Goal: Task Accomplishment & Management: Complete application form

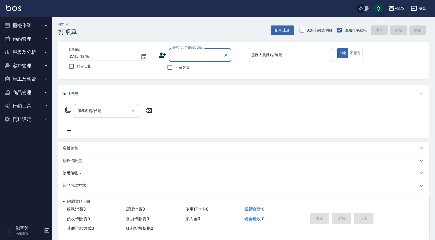
click at [195, 60] on div "顧客姓名/手機號碼/編號" at bounding box center [200, 55] width 63 height 14
type input "M"
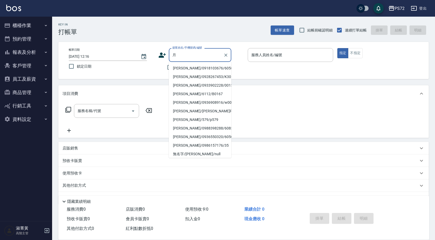
click at [188, 67] on li "[PERSON_NAME]/0918103676/6058" at bounding box center [200, 68] width 63 height 9
type input "[PERSON_NAME]/0918103676/6058"
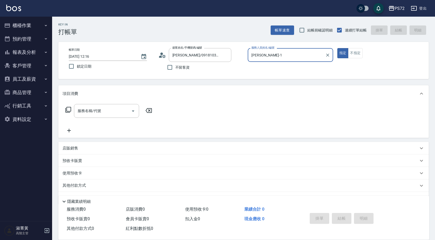
type input "[PERSON_NAME]-1"
click at [98, 112] on div "服務名稱/代號 服務名稱/代號" at bounding box center [106, 111] width 65 height 14
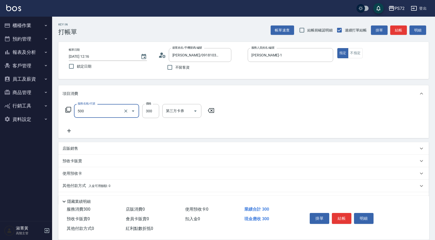
type input "洗髮(A級)(500)"
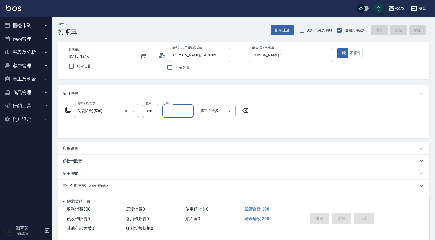
type input "[DATE] 20:04"
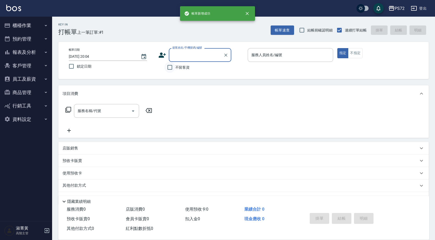
click at [169, 67] on input "不留客資" at bounding box center [169, 67] width 11 height 11
checkbox input "true"
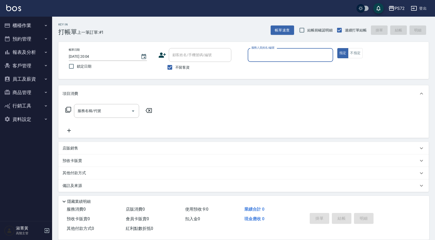
click at [276, 56] on input "服務人員姓名/編號" at bounding box center [290, 55] width 81 height 9
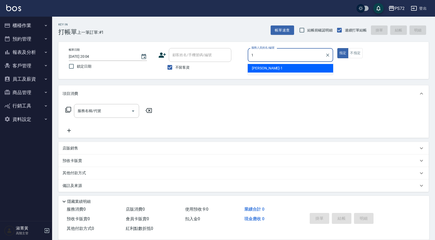
type input "[PERSON_NAME]-1"
type button "true"
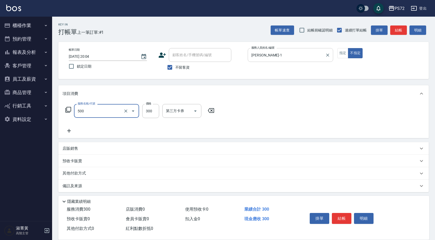
type input "洗髮(A級)(500)"
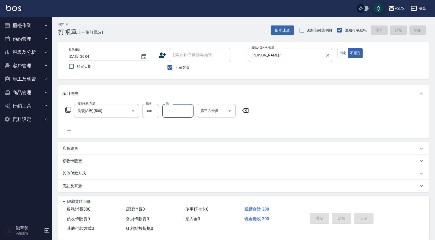
type input "[DATE] 20:05"
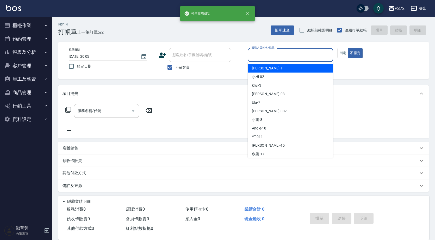
click at [275, 59] on input "服務人員姓名/編號" at bounding box center [290, 55] width 81 height 9
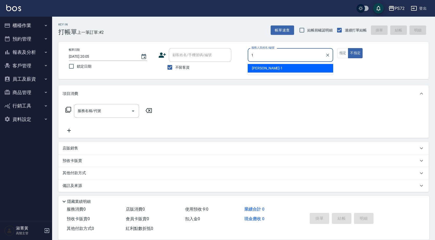
type input "[PERSON_NAME]-1"
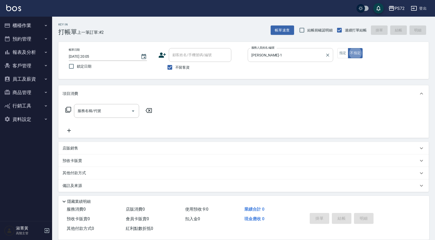
type button "false"
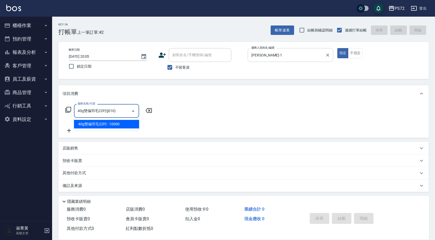
type input "1"
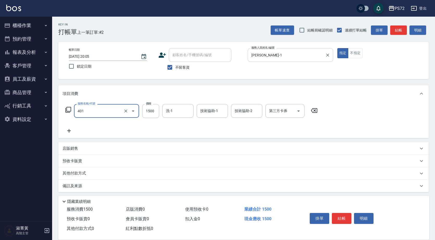
type input "染髮(401)"
type input "2050"
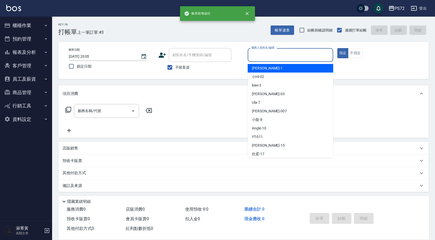
click at [324, 52] on input "服務人員姓名/編號" at bounding box center [290, 55] width 81 height 9
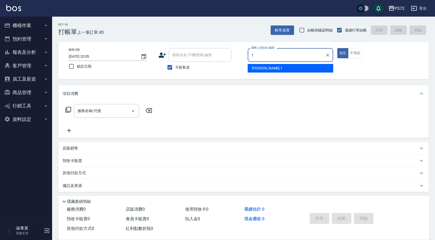
type input "[PERSON_NAME]-1"
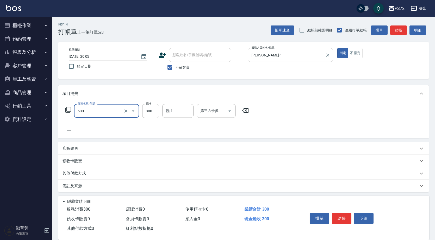
type input "洗髮(A級)(500)"
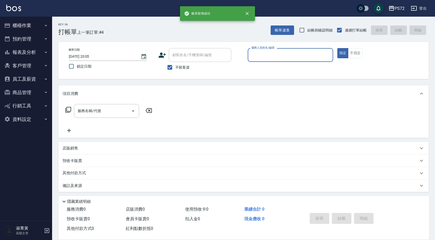
click at [293, 59] on input "服務人員姓名/編號" at bounding box center [290, 55] width 81 height 9
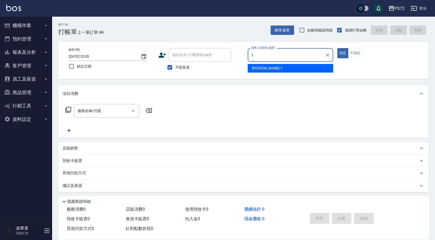
type input "[PERSON_NAME]-1"
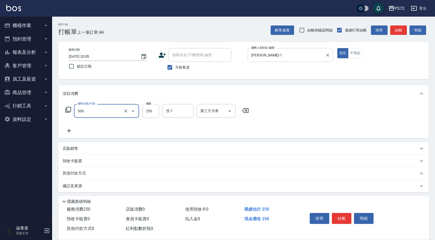
type input "洗髮學生(506)"
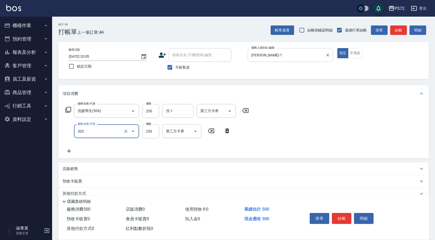
type input "剪髮(303)"
type input "300"
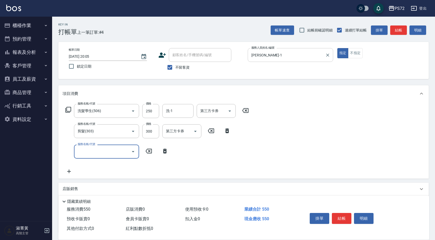
type input "5"
type input "潤絲(802)"
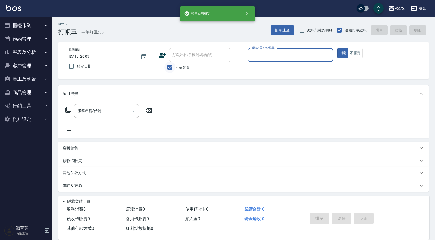
click at [169, 66] on input "不留客資" at bounding box center [169, 67] width 11 height 11
checkbox input "false"
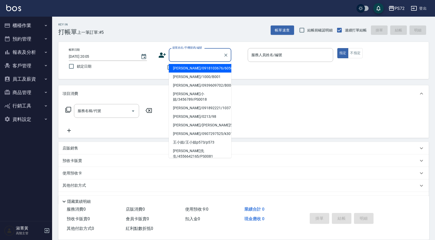
click at [175, 57] on input "顧客姓名/手機號碼/編號" at bounding box center [196, 55] width 50 height 9
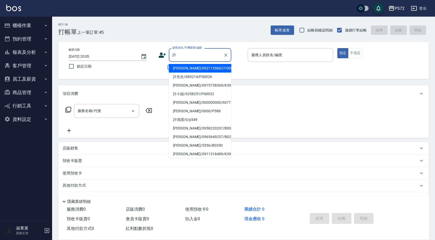
click at [190, 102] on li "[PERSON_NAME]/000000000/6077" at bounding box center [200, 102] width 63 height 9
type input "[PERSON_NAME]/000000000/6077"
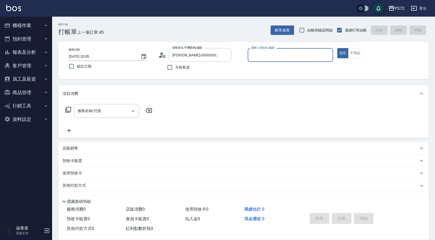
type input "[PERSON_NAME]-1"
click at [108, 105] on div "服務名稱/代號" at bounding box center [106, 111] width 65 height 14
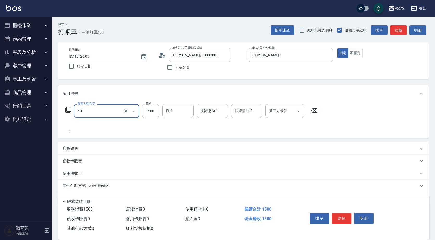
type input "染髮(401)"
type input "1800"
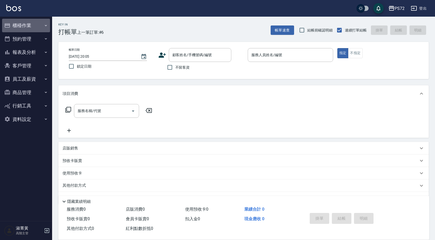
click at [22, 26] on button "櫃檯作業" at bounding box center [26, 26] width 48 height 14
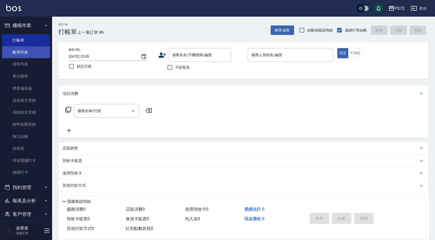
click at [35, 50] on link "帳單列表" at bounding box center [26, 52] width 48 height 12
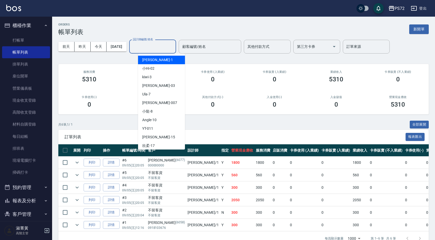
click at [172, 47] on input "設計師編號/姓名" at bounding box center [153, 46] width 42 height 9
click at [159, 63] on div "[PERSON_NAME] -1" at bounding box center [161, 60] width 47 height 9
type input "[PERSON_NAME]-1"
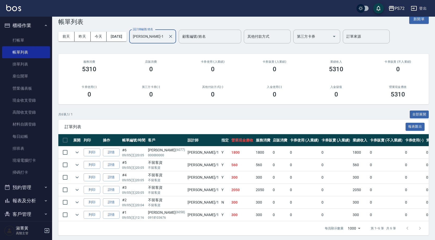
scroll to position [16, 0]
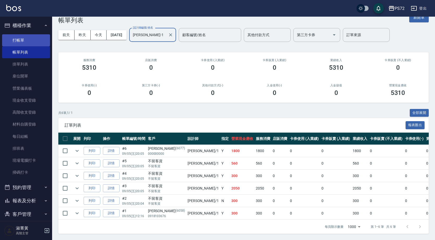
click at [29, 38] on link "打帳單" at bounding box center [26, 40] width 48 height 12
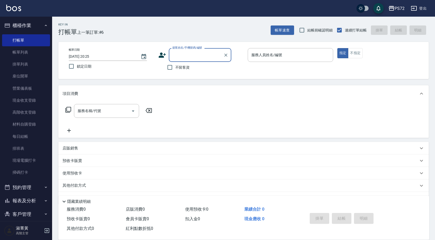
click at [178, 46] on label "顧客姓名/手機號碼/編號" at bounding box center [187, 48] width 30 height 4
click at [178, 51] on input "顧客姓名/手機號碼/編號" at bounding box center [196, 55] width 50 height 9
click at [180, 50] on label "顧客姓名/手機號碼/編號" at bounding box center [187, 48] width 30 height 4
click at [180, 51] on input "顧客姓名/手機號碼/編號" at bounding box center [196, 55] width 50 height 9
click at [183, 52] on input "顧客姓名/手機號碼/編號" at bounding box center [196, 55] width 50 height 9
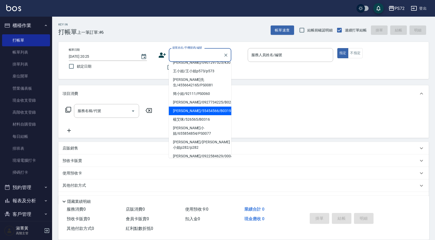
scroll to position [14, 0]
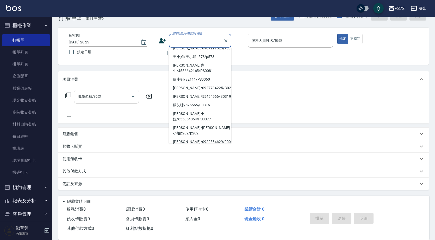
click at [205, 155] on li "[PERSON_NAME]/[PERSON_NAME]0073/0073" at bounding box center [200, 159] width 63 height 9
type input "[PERSON_NAME]/[PERSON_NAME]0073/0073"
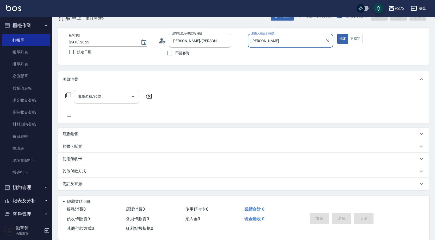
type input "[PERSON_NAME]-1"
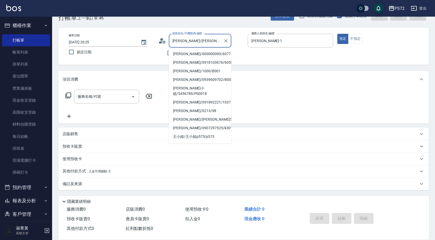
scroll to position [78, 0]
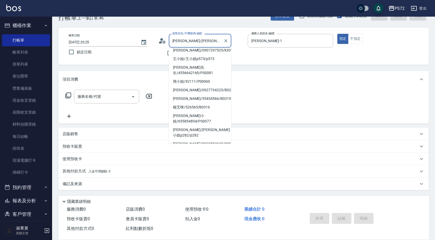
drag, startPoint x: 216, startPoint y: 42, endPoint x: 177, endPoint y: 44, distance: 39.1
click at [177, 44] on input "[PERSON_NAME]/[PERSON_NAME]0073/0073" at bounding box center [196, 40] width 50 height 9
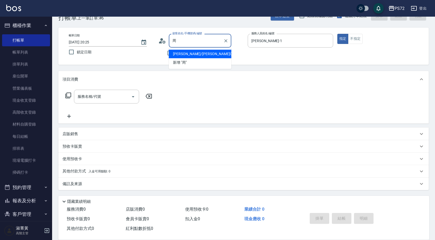
scroll to position [0, 0]
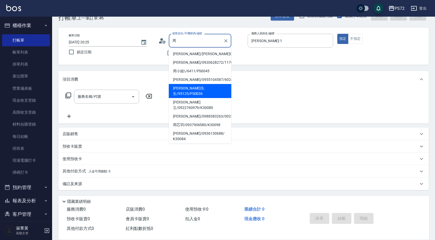
click at [197, 86] on li "[PERSON_NAME]先生/95125/PS0036" at bounding box center [200, 91] width 63 height 14
type input "[PERSON_NAME]先生/95125/PS0036"
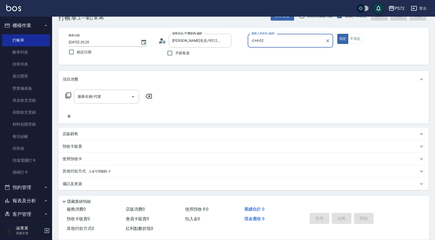
click at [266, 44] on input "小Hi-02" at bounding box center [286, 40] width 73 height 9
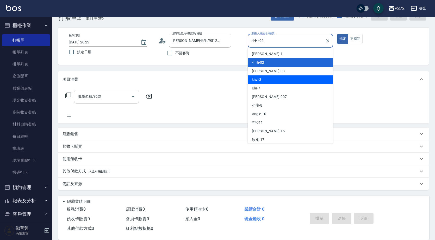
click at [264, 78] on div "kiwi -3" at bounding box center [290, 80] width 85 height 9
type input "kiwi-3"
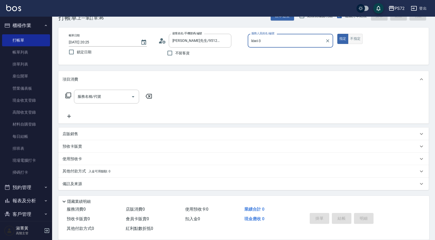
click at [350, 38] on button "不指定" at bounding box center [355, 39] width 15 height 10
click at [82, 101] on input "服務名稱/代號" at bounding box center [102, 96] width 53 height 9
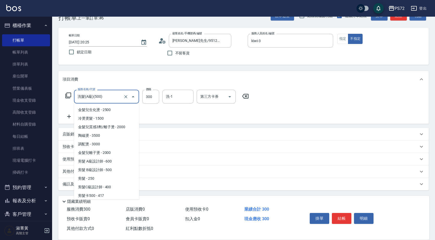
click at [84, 99] on input "洗髮(A級)(500)" at bounding box center [99, 96] width 46 height 9
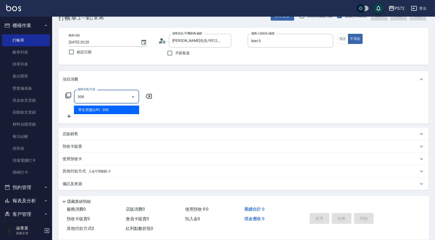
type input "學生剪髮(UP)(308)"
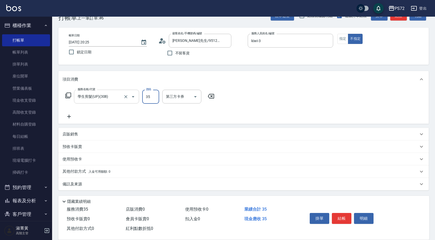
type input "350"
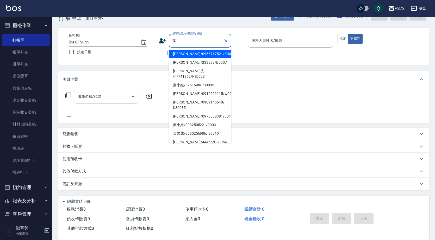
click at [177, 55] on li "[PERSON_NAME]/0966717521/K30048" at bounding box center [200, 54] width 63 height 9
type input "[PERSON_NAME]/0966717521/K30048"
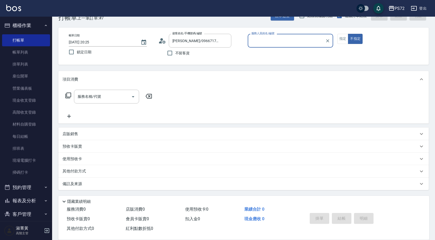
type input "kiwi-3"
click at [344, 37] on button "指定" at bounding box center [342, 39] width 11 height 10
click at [111, 101] on input "服務名稱/代號" at bounding box center [102, 96] width 53 height 9
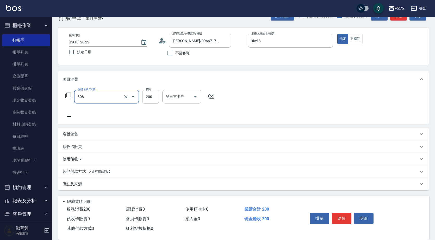
type input "學生剪髮(UP)(308)"
type input "300"
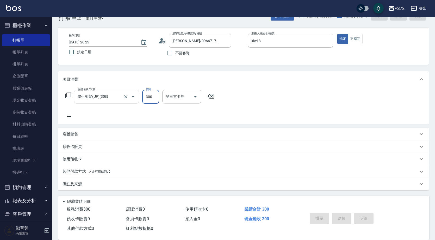
type input "[DATE] 20:26"
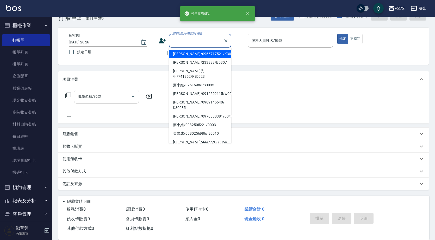
click at [204, 42] on input "顧客姓名/手機號碼/編號" at bounding box center [196, 40] width 50 height 9
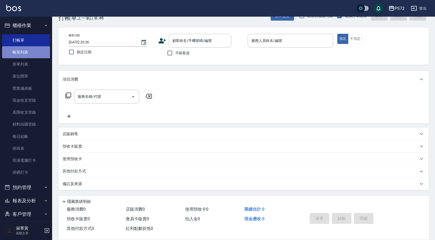
click at [26, 55] on link "帳單列表" at bounding box center [26, 52] width 48 height 12
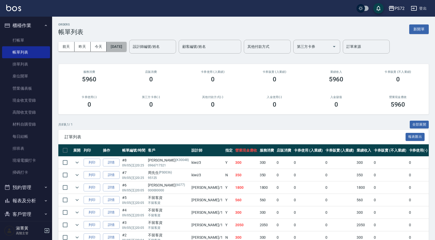
click at [110, 48] on button "[DATE]" at bounding box center [117, 47] width 20 height 10
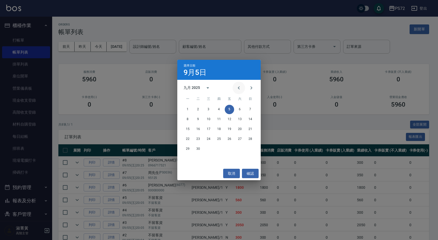
click at [238, 89] on icon "Previous month" at bounding box center [239, 88] width 6 height 6
click at [240, 126] on button "16" at bounding box center [239, 129] width 9 height 9
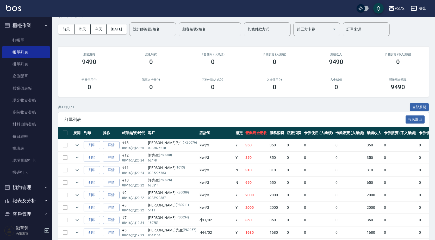
scroll to position [26, 0]
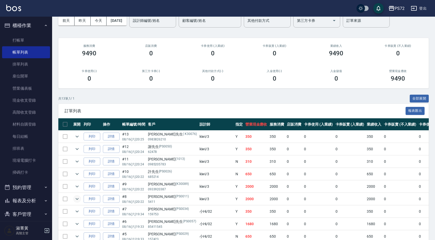
click at [76, 198] on icon "expand row" at bounding box center [77, 199] width 6 height 6
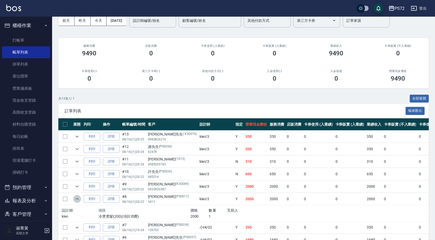
click at [76, 198] on icon "expand row" at bounding box center [77, 199] width 6 height 6
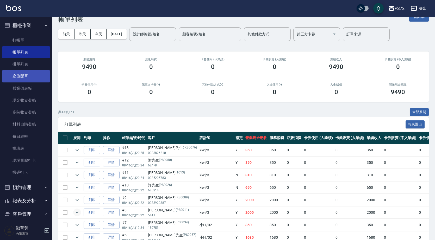
scroll to position [0, 0]
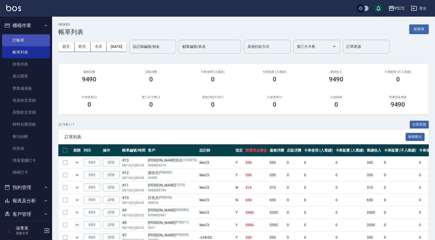
click at [23, 42] on link "打帳單" at bounding box center [26, 40] width 48 height 12
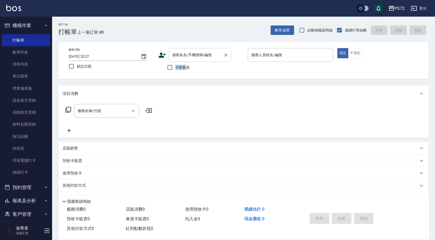
drag, startPoint x: 187, startPoint y: 64, endPoint x: 191, endPoint y: 62, distance: 3.7
click at [189, 60] on div "顧客姓名/手機號碼/編號 顧客姓名/手機號碼/編號 不留客資" at bounding box center [200, 60] width 85 height 25
click at [190, 60] on div "顧客姓名/手機號碼/編號" at bounding box center [200, 55] width 63 height 14
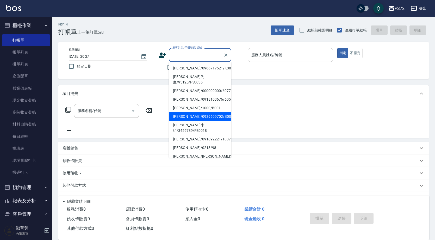
scroll to position [80, 0]
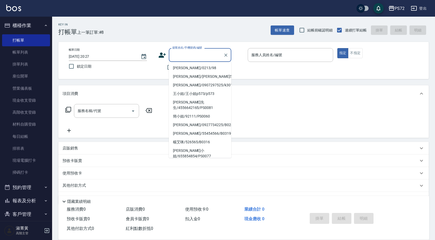
click at [182, 175] on li "[PERSON_NAME]/0922584629/0004" at bounding box center [200, 179] width 63 height 9
type input "[PERSON_NAME]/0922584629/0004"
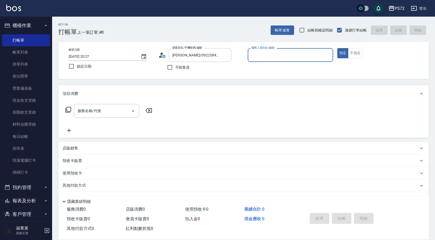
type input "[PERSON_NAME]-1"
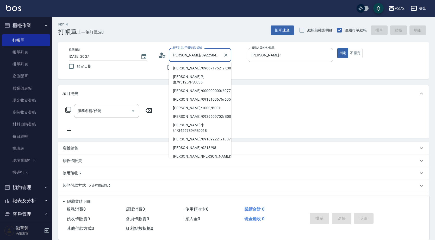
scroll to position [78, 0]
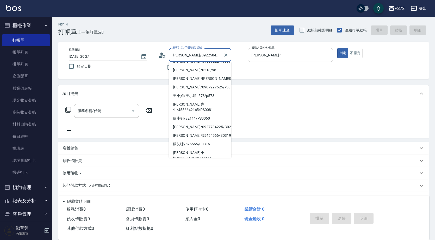
drag, startPoint x: 215, startPoint y: 57, endPoint x: 176, endPoint y: 56, distance: 38.6
click at [176, 56] on input "[PERSON_NAME]/0922584629/0004" at bounding box center [196, 55] width 50 height 9
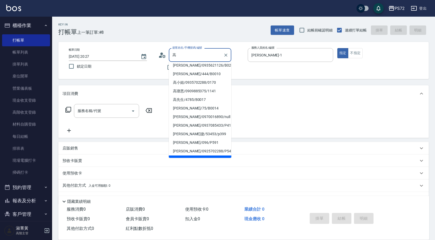
scroll to position [0, 0]
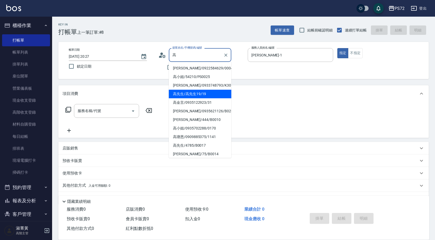
click at [207, 95] on li "高先生/高先生19/19" at bounding box center [200, 94] width 63 height 9
type input "高先生/高先生19/19"
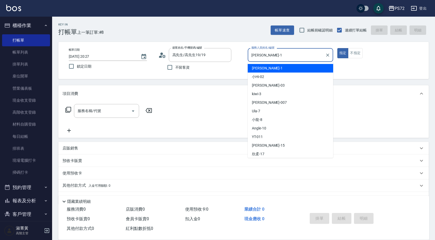
click at [276, 58] on input "[PERSON_NAME]-1" at bounding box center [286, 55] width 73 height 9
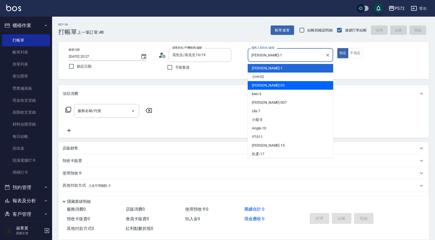
click at [272, 91] on div "kiwi -3" at bounding box center [290, 94] width 85 height 9
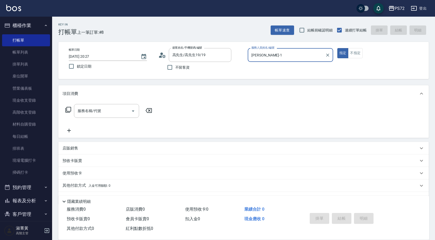
type input "kiwi-3"
click at [350, 52] on button "不指定" at bounding box center [355, 53] width 15 height 10
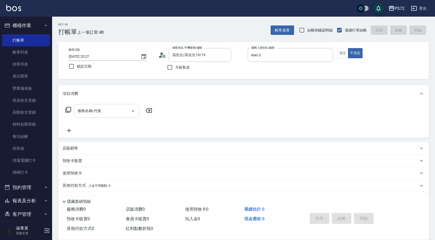
click at [115, 105] on div "服務名稱/代號" at bounding box center [106, 111] width 65 height 14
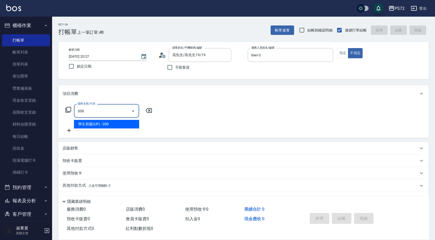
type input "學生剪髮(UP)(308)"
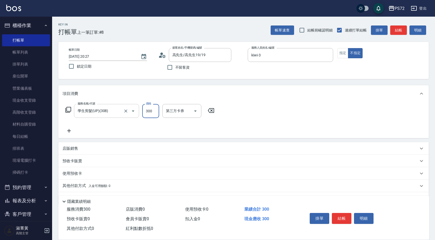
type input "300"
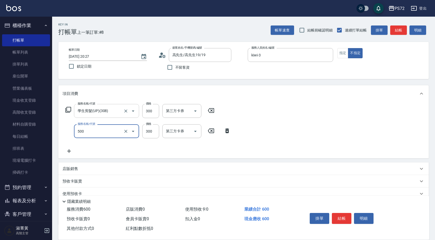
type input "洗髮(A級)(500)"
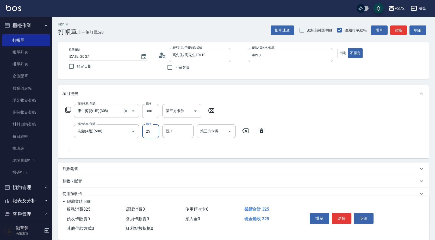
type input "250"
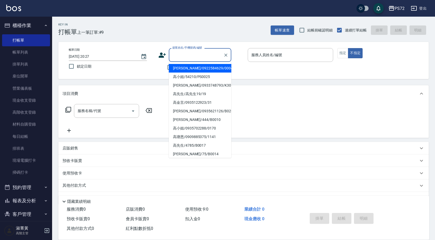
click at [177, 59] on input "顧客姓名/手機號碼/編號" at bounding box center [196, 55] width 50 height 9
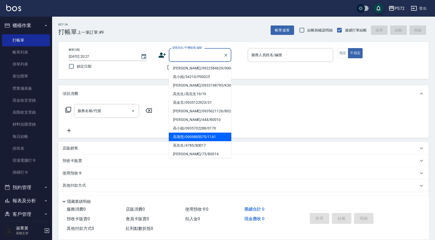
scroll to position [80, 0]
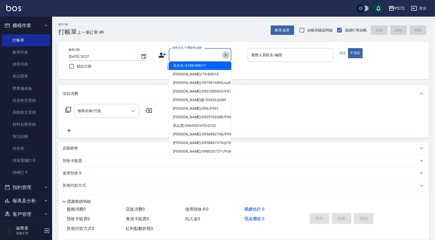
click at [224, 57] on icon "Clear" at bounding box center [225, 55] width 5 height 5
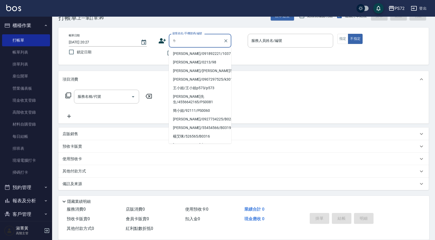
scroll to position [0, 0]
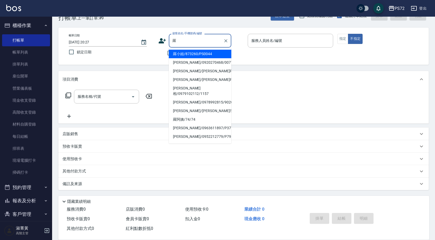
click at [187, 55] on li "羅小姐/873260/PS0044" at bounding box center [200, 54] width 63 height 9
type input "羅小姐/873260/PS0044"
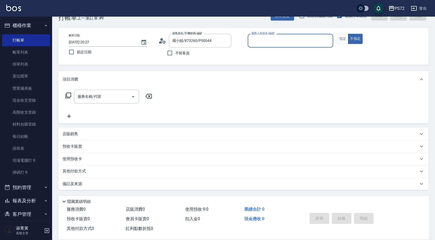
type input "kiwi-3"
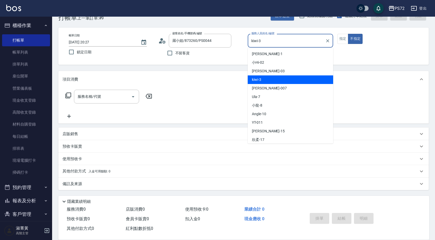
click at [257, 41] on input "kiwi-3" at bounding box center [286, 40] width 73 height 9
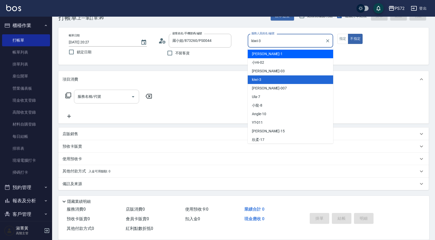
click at [118, 93] on input "服務名稱/代號" at bounding box center [102, 96] width 53 height 9
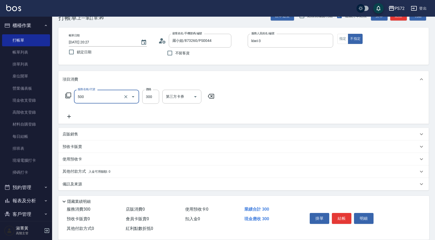
type input "洗髮(A級)(500)"
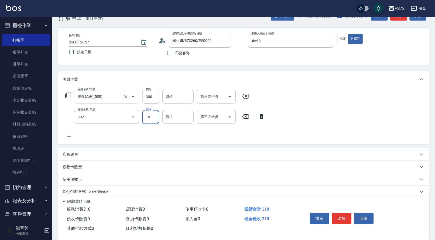
type input "潤絲(802)"
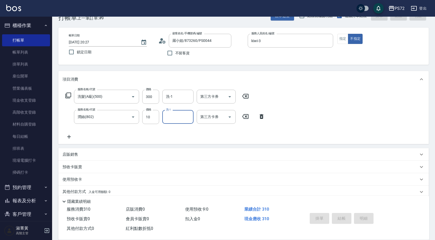
type input "[DATE] 20:28"
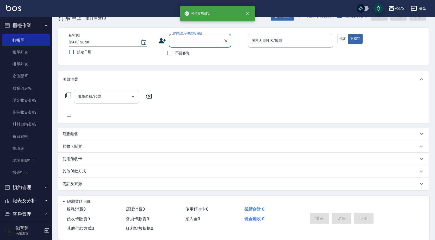
click at [189, 48] on label "不留客資" at bounding box center [177, 53] width 26 height 11
click at [175, 48] on input "不留客資" at bounding box center [169, 53] width 11 height 11
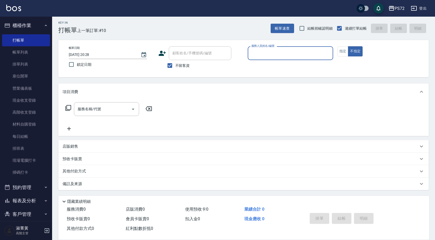
scroll to position [2, 0]
click at [183, 64] on span "不留客資" at bounding box center [182, 65] width 15 height 5
click at [175, 64] on input "不留客資" at bounding box center [169, 65] width 11 height 11
checkbox input "false"
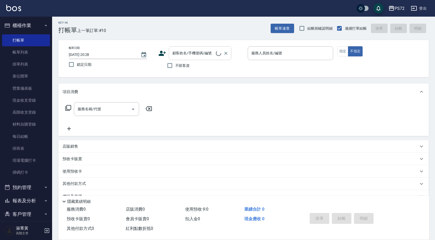
click at [185, 53] on input "顧客姓名/手機號碼/編號" at bounding box center [193, 53] width 45 height 9
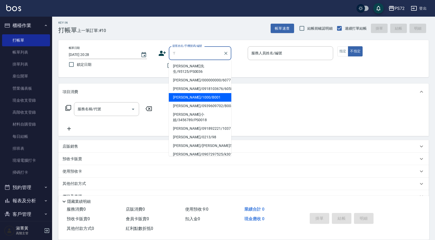
scroll to position [0, 0]
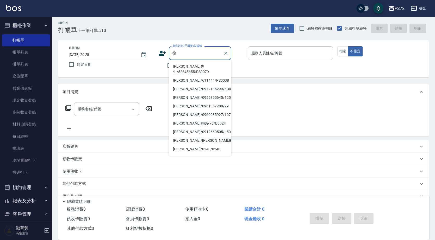
click at [196, 66] on li "[PERSON_NAME]先生/52645655/PS0079" at bounding box center [200, 69] width 63 height 14
type input "[PERSON_NAME]先生/52645655/PS0079"
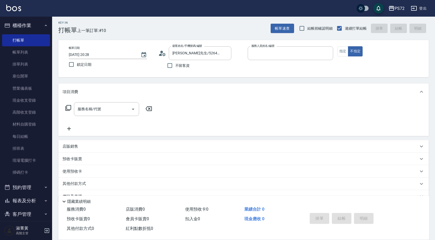
type input "小Hi-02"
drag, startPoint x: 196, startPoint y: 66, endPoint x: 192, endPoint y: 56, distance: 10.8
click at [196, 64] on div "不留客資" at bounding box center [194, 65] width 73 height 11
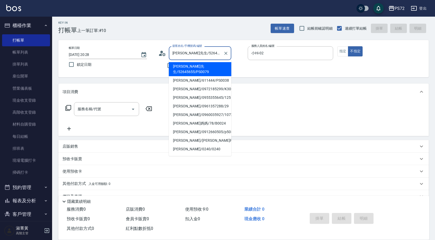
click at [191, 52] on input "[PERSON_NAME]先生/52645655/PS0079" at bounding box center [196, 53] width 50 height 9
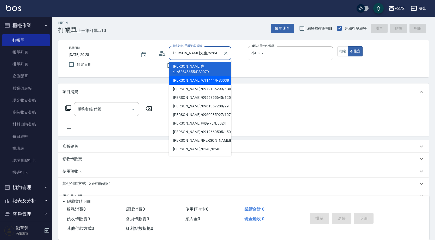
click at [196, 76] on li "[PERSON_NAME]/611444/PS0038" at bounding box center [200, 80] width 63 height 9
type input "[PERSON_NAME]/611444/PS0038"
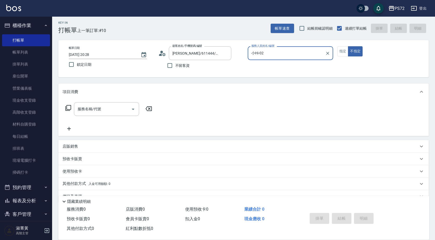
click at [272, 50] on input "小Hi-02" at bounding box center [286, 53] width 73 height 9
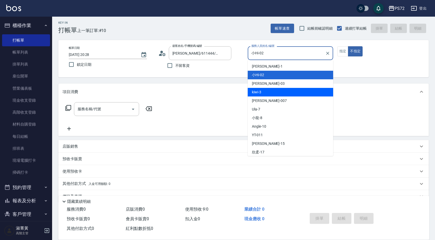
click at [269, 93] on div "kiwi -3" at bounding box center [290, 92] width 85 height 9
type input "kiwi-3"
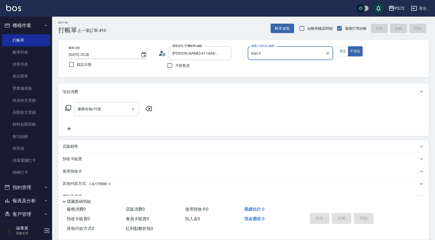
click at [91, 114] on div "服務名稱/代號 服務名稱/代號" at bounding box center [109, 117] width 93 height 30
click at [97, 110] on input "服務名稱/代號" at bounding box center [102, 109] width 53 height 9
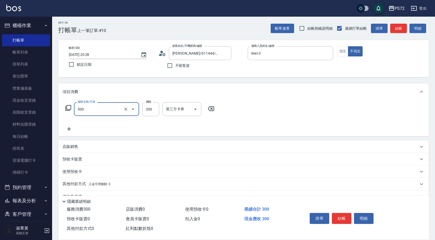
type input "洗髮(A級)(500)"
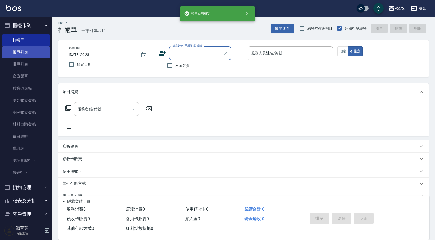
click at [36, 57] on link "帳單列表" at bounding box center [26, 52] width 48 height 12
click at [35, 57] on link "帳單列表" at bounding box center [26, 52] width 48 height 12
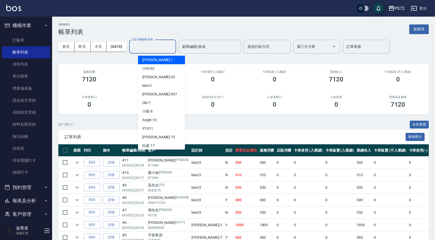
click at [168, 47] on input "設計師編號/姓名" at bounding box center [153, 46] width 42 height 9
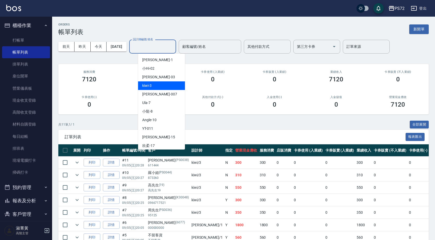
click at [162, 84] on div "kiwi -3" at bounding box center [161, 86] width 47 height 9
type input "kiwi-3"
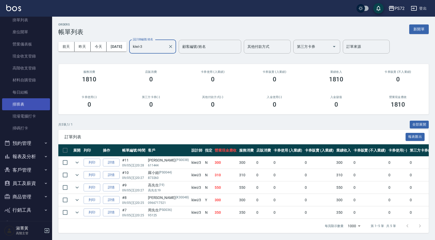
scroll to position [52, 0]
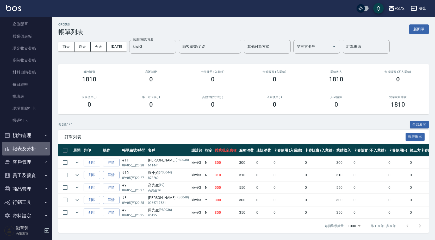
click at [30, 147] on button "報表及分析" at bounding box center [26, 149] width 48 height 14
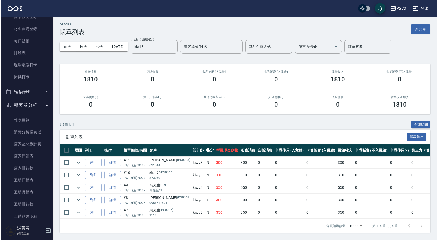
scroll to position [130, 0]
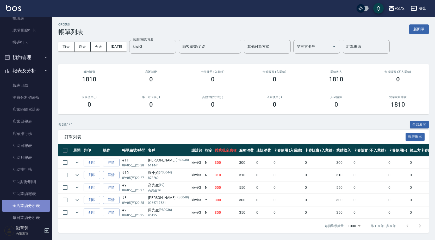
click at [31, 204] on link "全店業績分析表" at bounding box center [26, 206] width 48 height 12
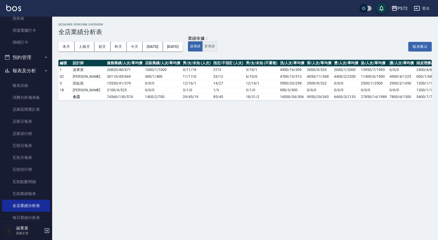
click at [217, 46] on button "實業績" at bounding box center [209, 46] width 15 height 10
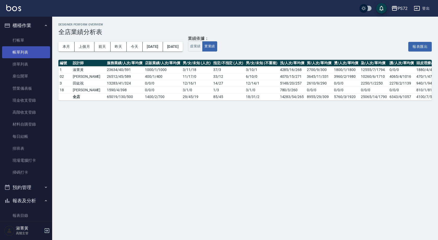
click at [34, 51] on link "帳單列表" at bounding box center [26, 52] width 48 height 12
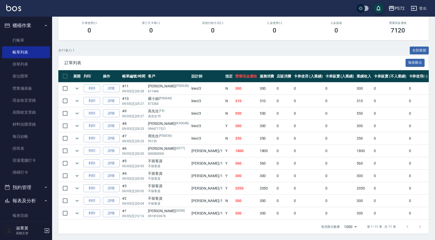
scroll to position [78, 0]
click at [116, 147] on link "詳情" at bounding box center [111, 151] width 17 height 8
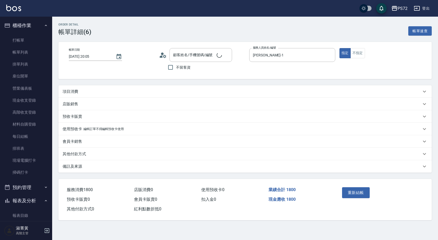
type input "[DATE] 20:05"
type input "[PERSON_NAME]-1"
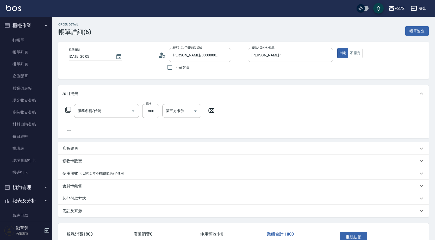
type input "[PERSON_NAME]/000000000/6077"
type input "染髮(401)"
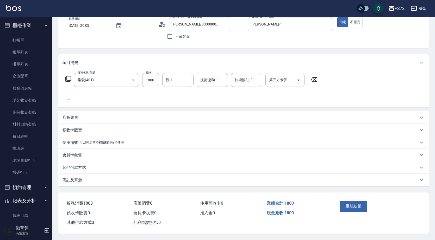
scroll to position [33, 0]
click at [87, 170] on div "其他付款方式" at bounding box center [243, 168] width 371 height 13
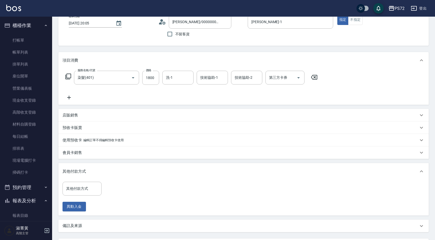
click at [87, 170] on div "其他付款方式" at bounding box center [241, 171] width 356 height 5
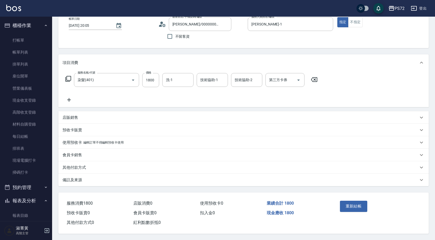
click at [77, 118] on div "店販銷售" at bounding box center [243, 118] width 371 height 13
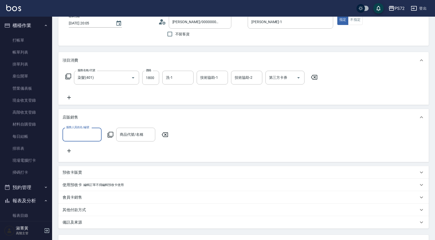
scroll to position [0, 0]
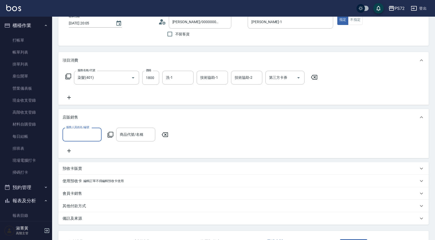
click at [80, 131] on input "服務人員姓名/編號" at bounding box center [82, 134] width 34 height 9
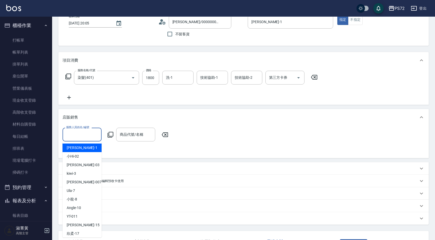
click at [86, 149] on div "[PERSON_NAME] -1" at bounding box center [82, 148] width 39 height 9
type input "[PERSON_NAME]-1"
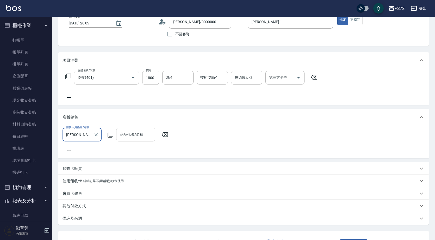
click at [126, 131] on input "商品代號/名稱" at bounding box center [136, 134] width 34 height 9
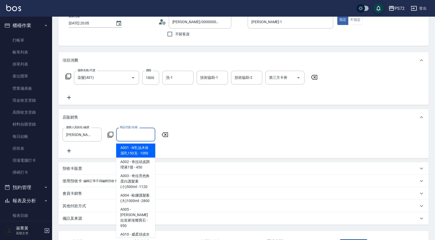
click at [110, 135] on icon at bounding box center [110, 135] width 6 height 6
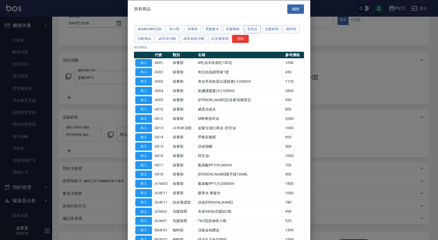
click at [249, 28] on button "造型品" at bounding box center [252, 29] width 17 height 8
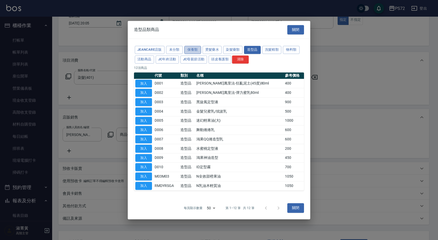
click at [190, 50] on button "保養類" at bounding box center [192, 50] width 17 height 8
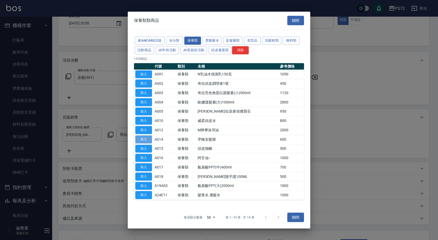
click at [143, 139] on button "加入" at bounding box center [143, 139] width 17 height 8
type input "早晚安髮膜"
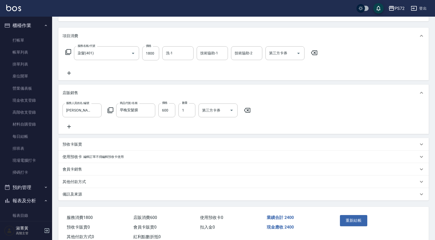
scroll to position [78, 0]
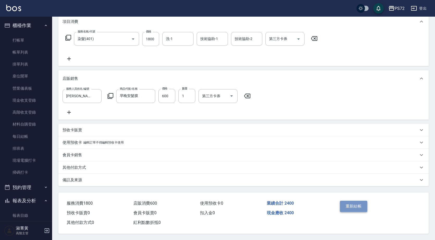
click at [356, 202] on button "重新結帳" at bounding box center [354, 206] width 28 height 11
